Goal: Check status

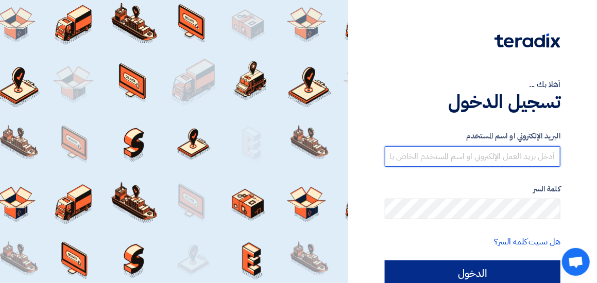
type input "[EMAIL_ADDRESS][DOMAIN_NAME]"
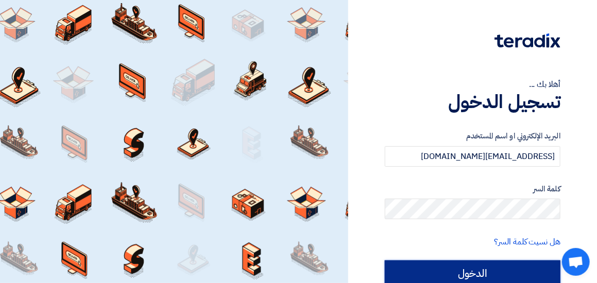
click at [501, 271] on input "الدخول" at bounding box center [473, 274] width 176 height 26
type input "Sign in"
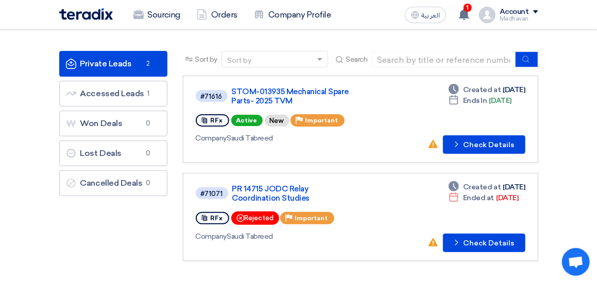
scroll to position [52, 0]
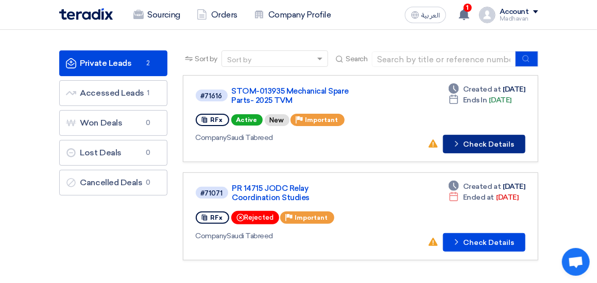
click at [489, 142] on button "Check details Check Details" at bounding box center [484, 144] width 82 height 19
